Goal: Task Accomplishment & Management: Manage account settings

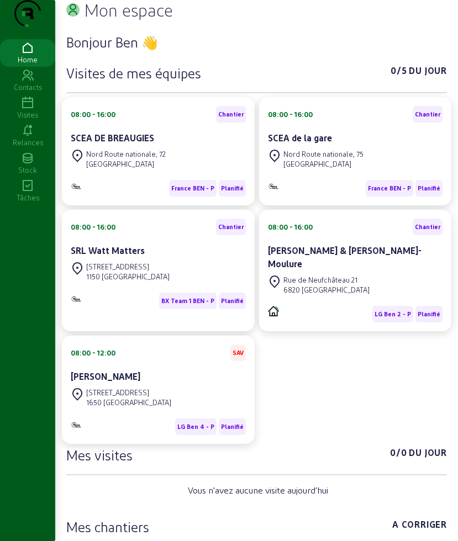
click at [28, 110] on icon at bounding box center [27, 103] width 55 height 13
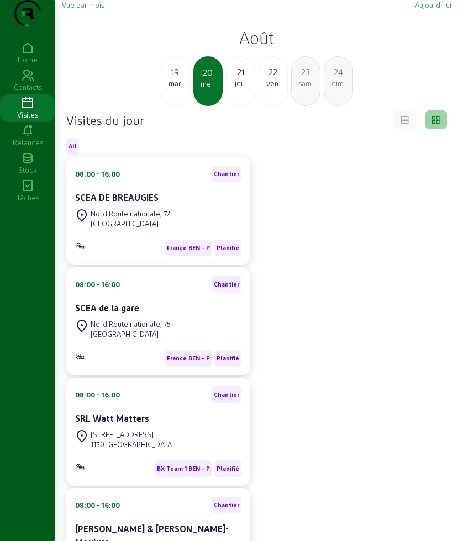
click at [245, 78] on div "21" at bounding box center [240, 71] width 28 height 13
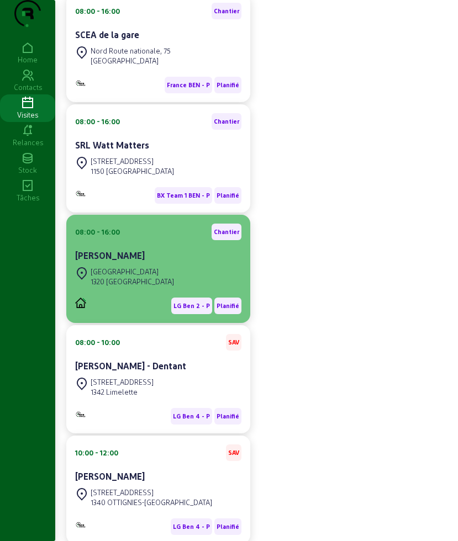
scroll to position [276, 0]
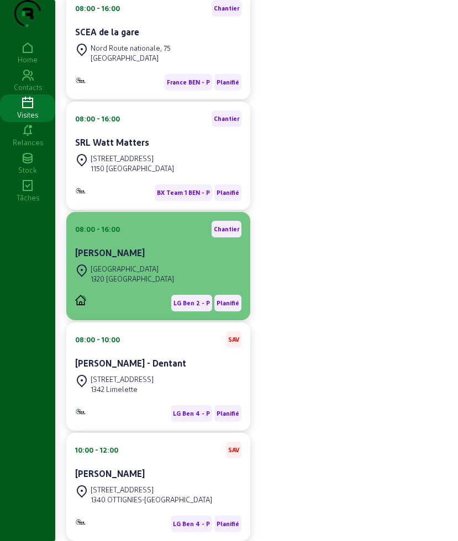
click at [174, 286] on div "[STREET_ADDRESS]" at bounding box center [158, 274] width 166 height 24
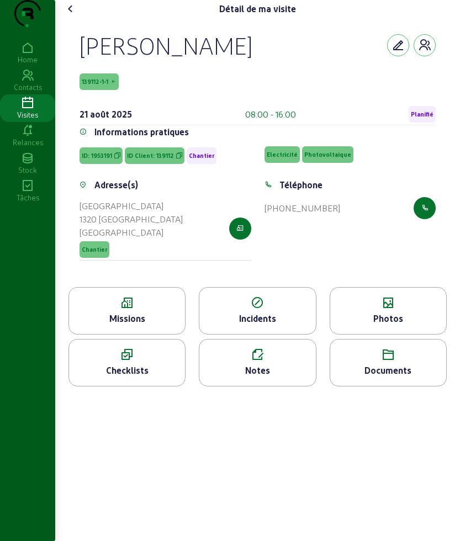
click at [130, 332] on div "Missions" at bounding box center [126, 310] width 117 height 47
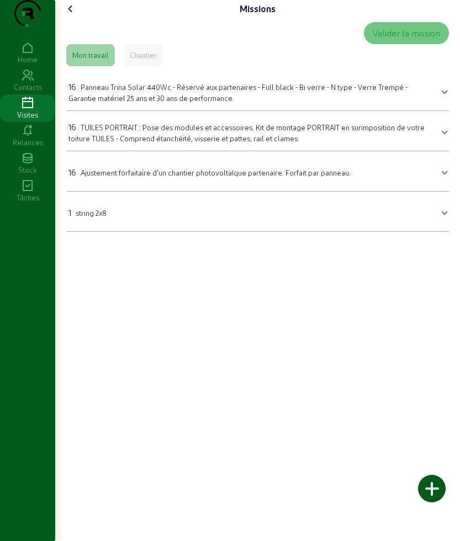
click at [65, 18] on cam-font-icon at bounding box center [71, 9] width 18 height 18
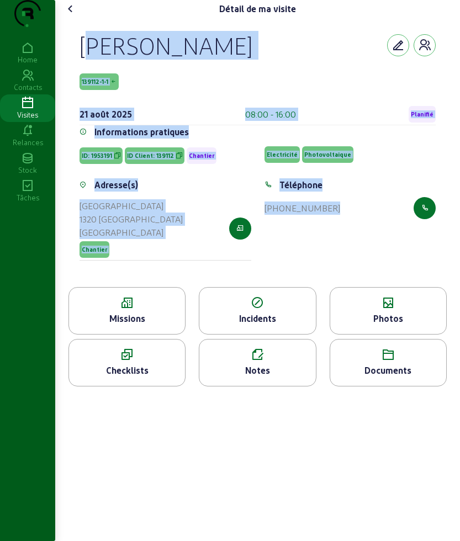
drag, startPoint x: 78, startPoint y: 57, endPoint x: 377, endPoint y: 256, distance: 359.1
click at [377, 256] on div "[PERSON_NAME] 139112-1-1 [DATE] 08:00 - 16:00 Planifié Informations pratiques I…" at bounding box center [257, 152] width 382 height 269
click at [148, 310] on icon at bounding box center [127, 302] width 116 height 13
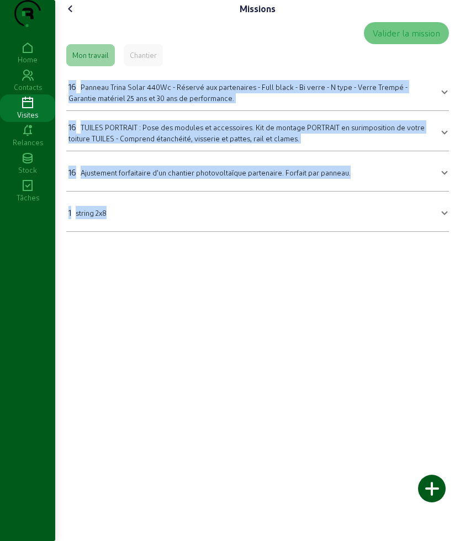
drag, startPoint x: 67, startPoint y: 100, endPoint x: 183, endPoint y: 261, distance: 197.6
click at [183, 241] on div "Missions Valider la mission Mon travail Chantier 16 Panneau Trina Solar 440Wc -…" at bounding box center [257, 120] width 405 height 241
copy mat-accordion "37 Loremip Dolor Sitam 099Co - Adipisc eli seddoeiusmo - Temp incid - Ut labor …"
click at [66, 15] on icon at bounding box center [70, 8] width 13 height 13
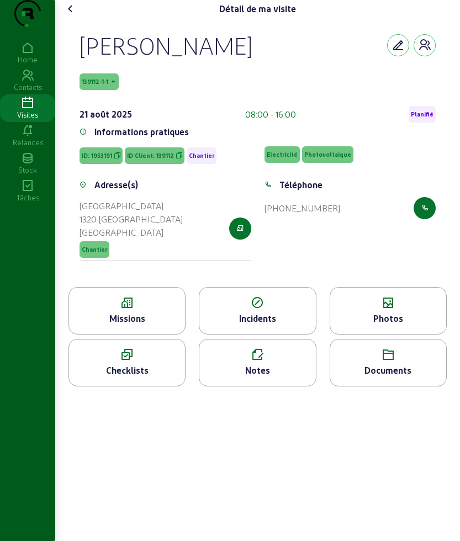
click at [347, 325] on div "Photos" at bounding box center [388, 318] width 116 height 13
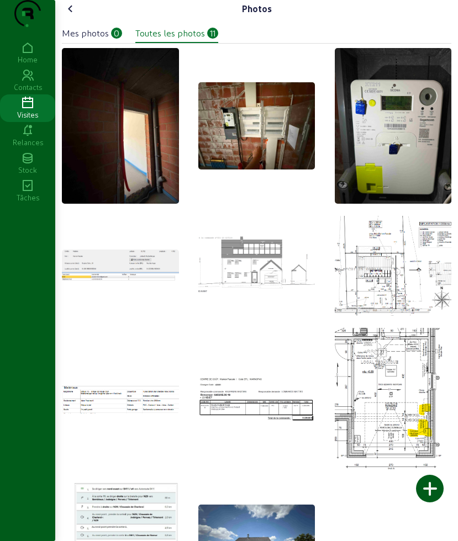
click at [70, 15] on icon at bounding box center [70, 8] width 13 height 13
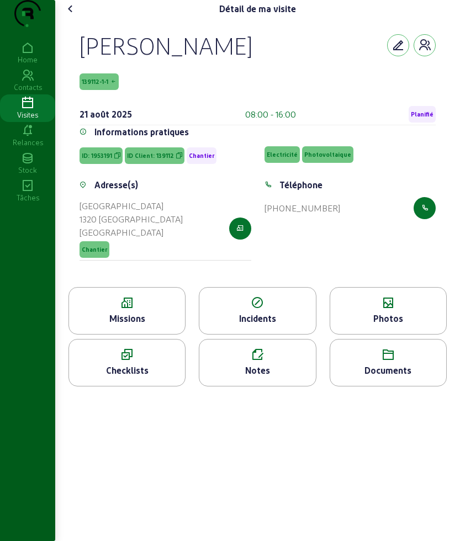
click at [70, 15] on icon at bounding box center [70, 8] width 13 height 13
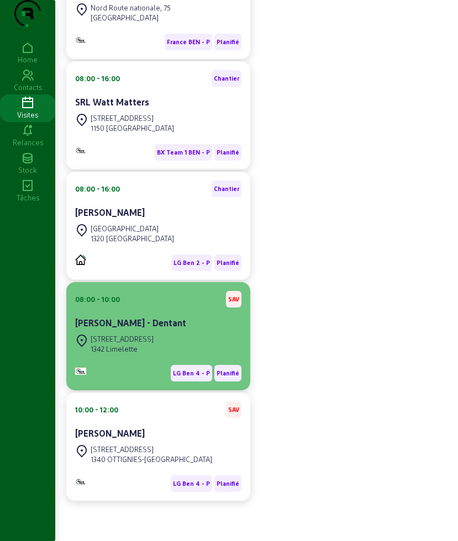
scroll to position [338, 0]
click at [174, 337] on div "[STREET_ADDRESS]" at bounding box center [158, 344] width 166 height 24
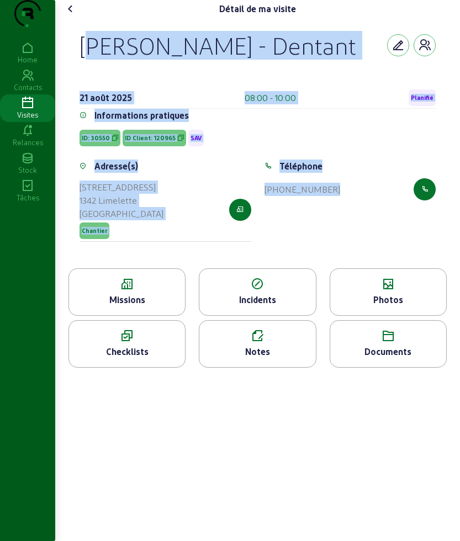
drag, startPoint x: 79, startPoint y: 62, endPoint x: 371, endPoint y: 275, distance: 361.8
click at [371, 268] on div "[PERSON_NAME] - Dentant [DATE] 08:00 - 10:00 Planifié Informations pratiques ID…" at bounding box center [257, 143] width 382 height 251
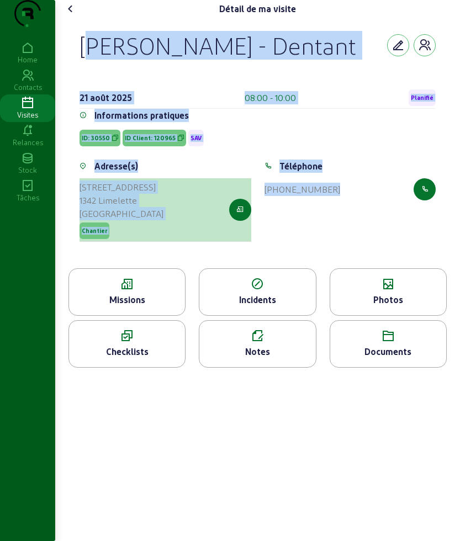
copy cam-empty "[PERSON_NAME] - Dentant [DATE] 08:00 - 10:00 Planifié Informations pratiques ID…"
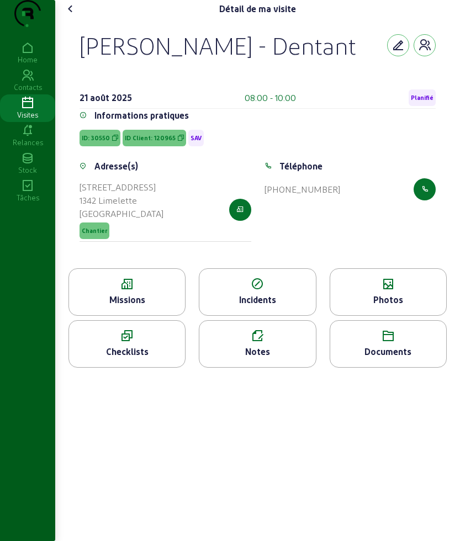
click at [166, 291] on icon at bounding box center [127, 284] width 116 height 13
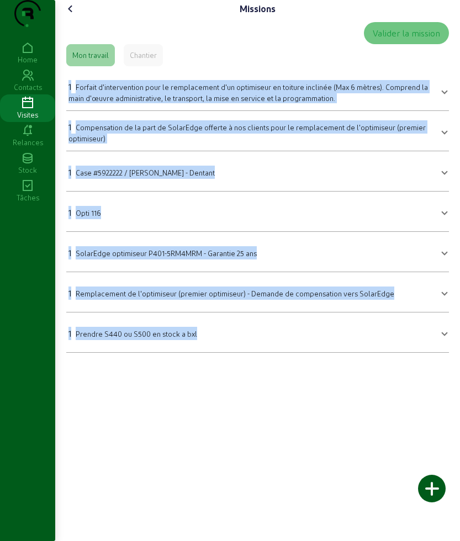
drag, startPoint x: 63, startPoint y: 99, endPoint x: 340, endPoint y: 500, distance: 487.2
click at [340, 500] on div "Missions Valider la mission Mon travail Chantier 1 Forfait d'intervention pour …" at bounding box center [257, 270] width 405 height 541
copy mat-accordion "8 Loremip d'sitametconse adip el seddoeiusmod t'in utlaboreet do magnaal enimad…"
click at [76, 15] on icon at bounding box center [70, 8] width 13 height 13
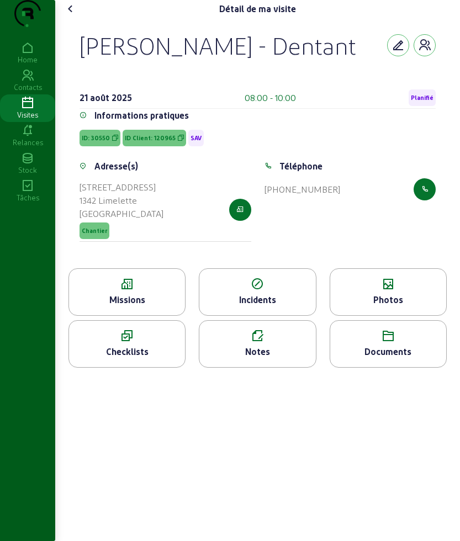
click at [376, 291] on icon at bounding box center [388, 284] width 116 height 13
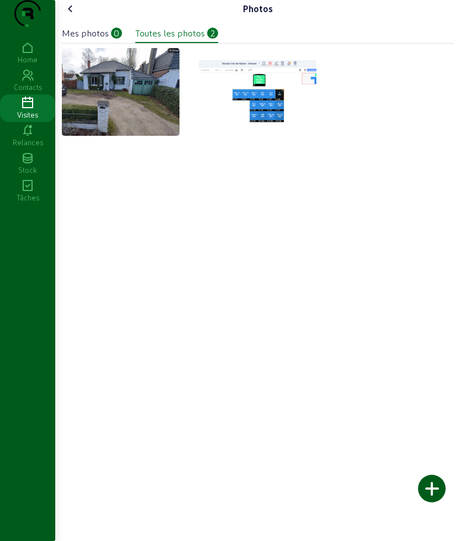
click at [82, 18] on div "Photos" at bounding box center [257, 9] width 391 height 18
click at [74, 15] on icon at bounding box center [70, 8] width 13 height 13
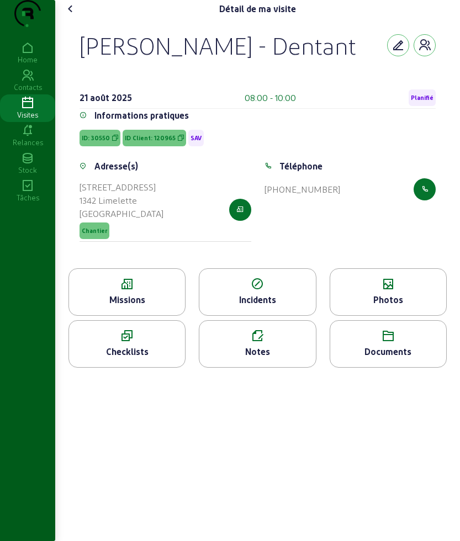
click at [74, 15] on icon at bounding box center [70, 8] width 13 height 13
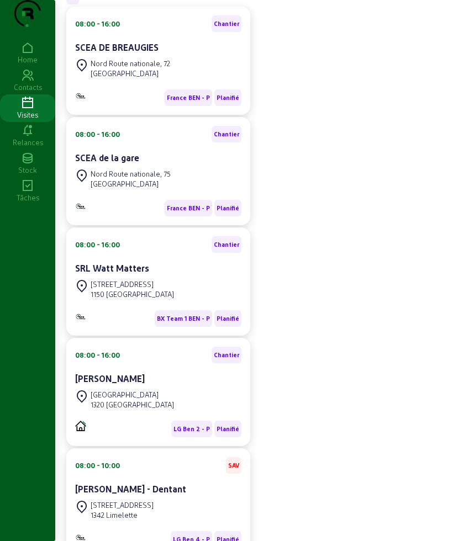
scroll to position [338, 0]
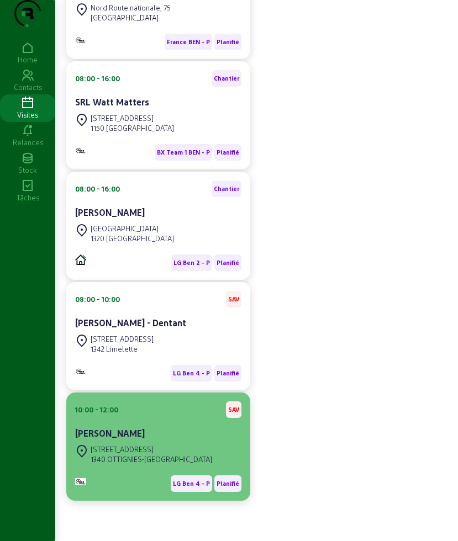
click at [151, 449] on div "[STREET_ADDRESS]" at bounding box center [151, 449] width 121 height 10
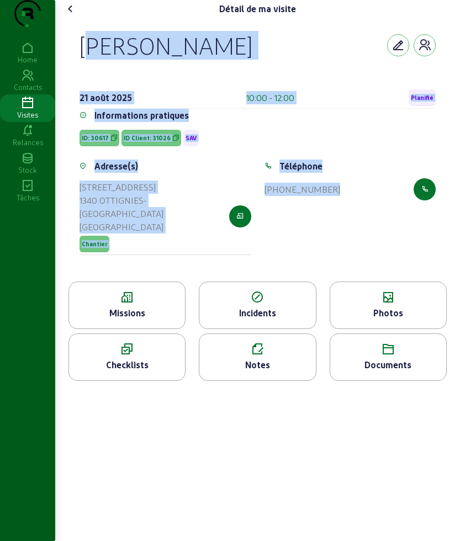
drag, startPoint x: 81, startPoint y: 61, endPoint x: 418, endPoint y: 258, distance: 391.0
click at [418, 258] on div "[PERSON_NAME] [DATE] 10:00 - 12:00 Planifié Informations pratiques ID: 30617 ID…" at bounding box center [257, 150] width 382 height 264
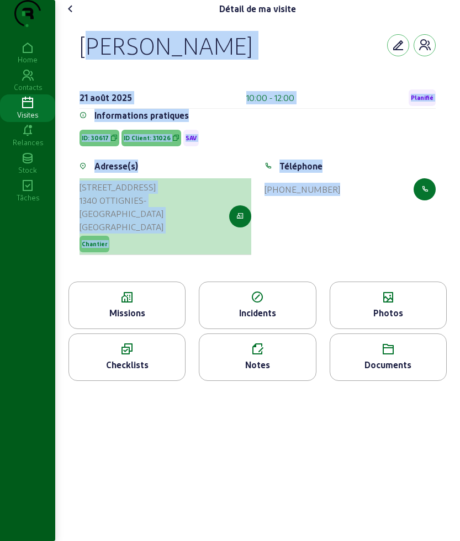
copy cam-empty "[PERSON_NAME] [DATE] 10:00 - 12:00 Planifié Informations pratiques ID: 30617 ID…"
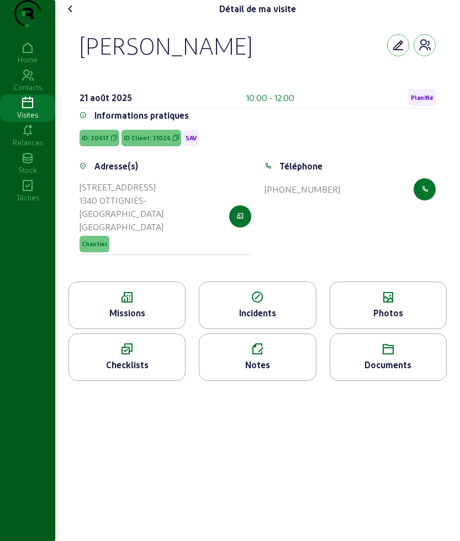
click at [125, 304] on icon at bounding box center [127, 297] width 116 height 13
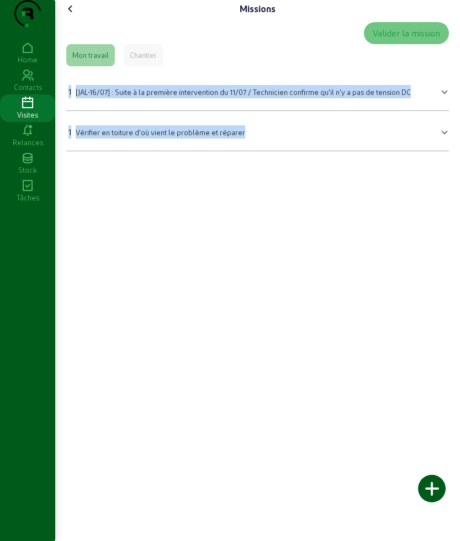
drag, startPoint x: 259, startPoint y: 198, endPoint x: 71, endPoint y: 113, distance: 207.2
click at [71, 113] on div "Missions Valider la mission Mon travail Chantier 1 [JAL-16/07] : Suite à la pre…" at bounding box center [257, 270] width 405 height 541
copy mat-accordion "1 [JAL-16/07] : Suite à la première intervention du 11/07 / Technicien confirme…"
click at [70, 15] on icon at bounding box center [70, 8] width 13 height 13
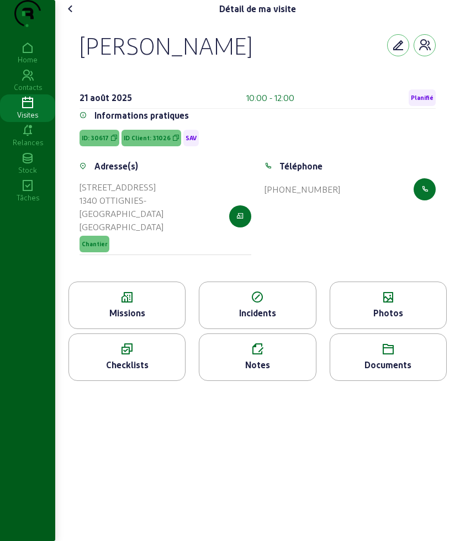
click at [435, 320] on div "Photos" at bounding box center [388, 312] width 116 height 13
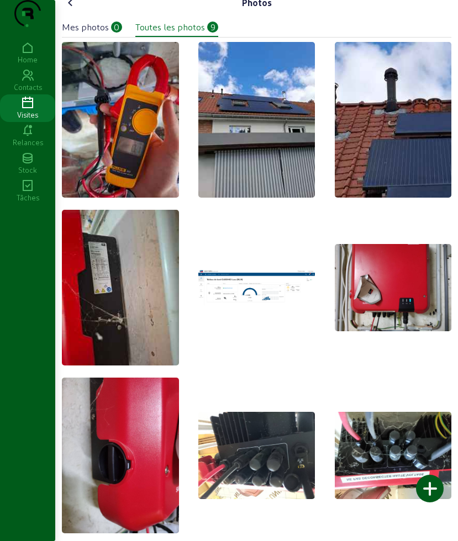
scroll to position [23, 0]
